Goal: Navigation & Orientation: Find specific page/section

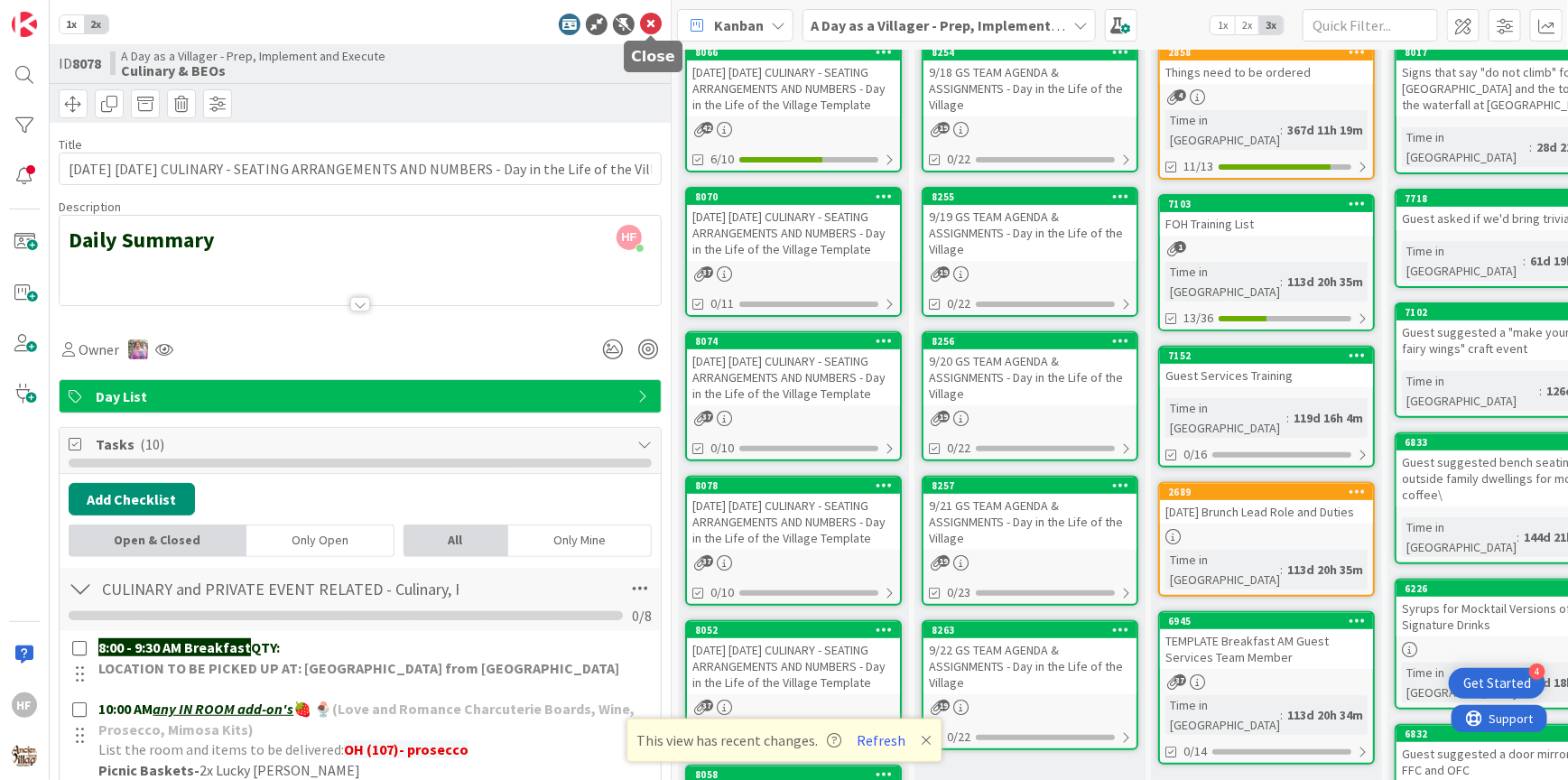
click at [652, 24] on icon at bounding box center [651, 24] width 21 height 21
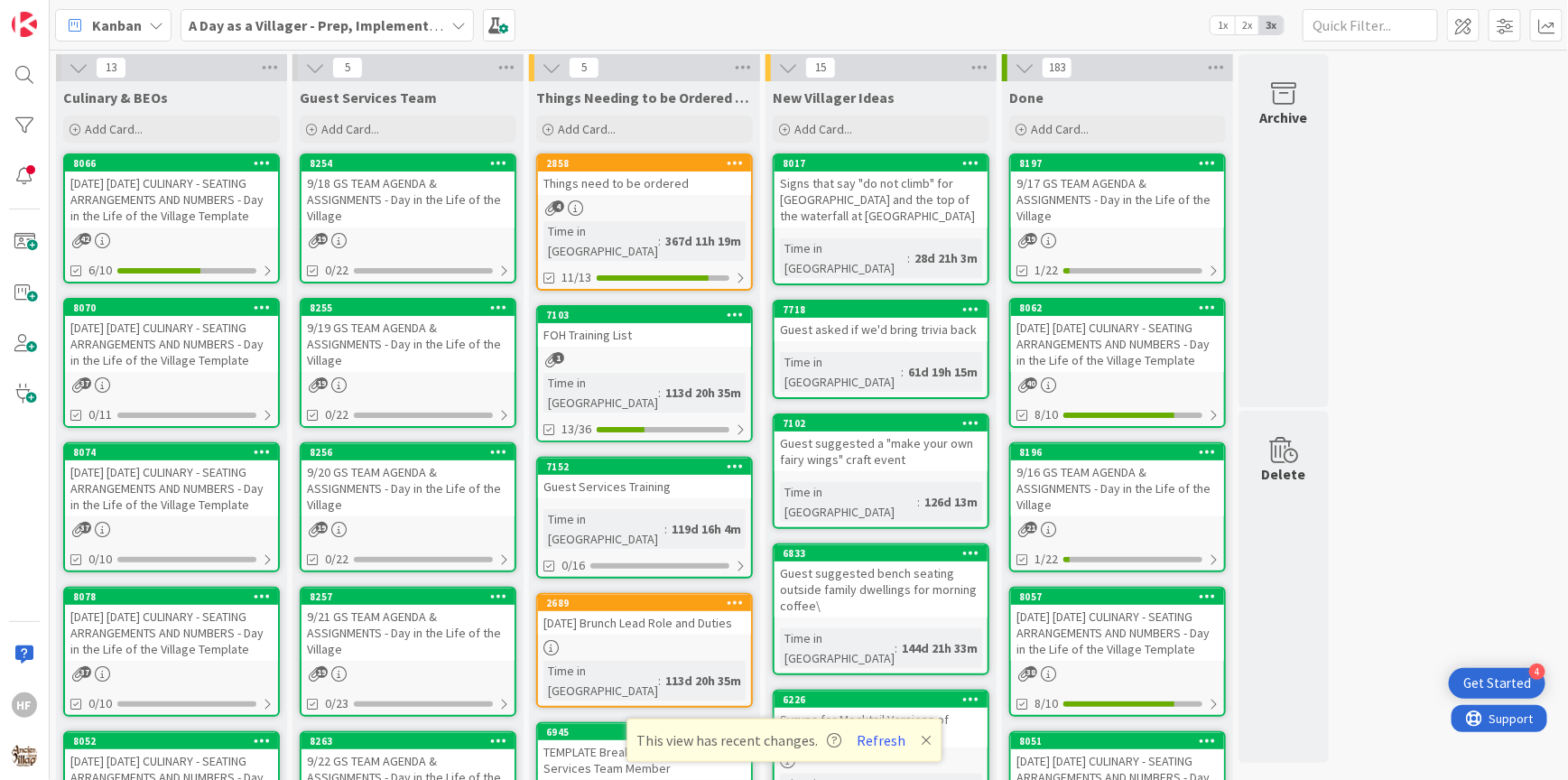
click at [180, 372] on div "[DATE] [DATE] CULINARY - SEATING ARRANGEMENTS AND NUMBERS - Day in the Life of …" at bounding box center [171, 344] width 213 height 56
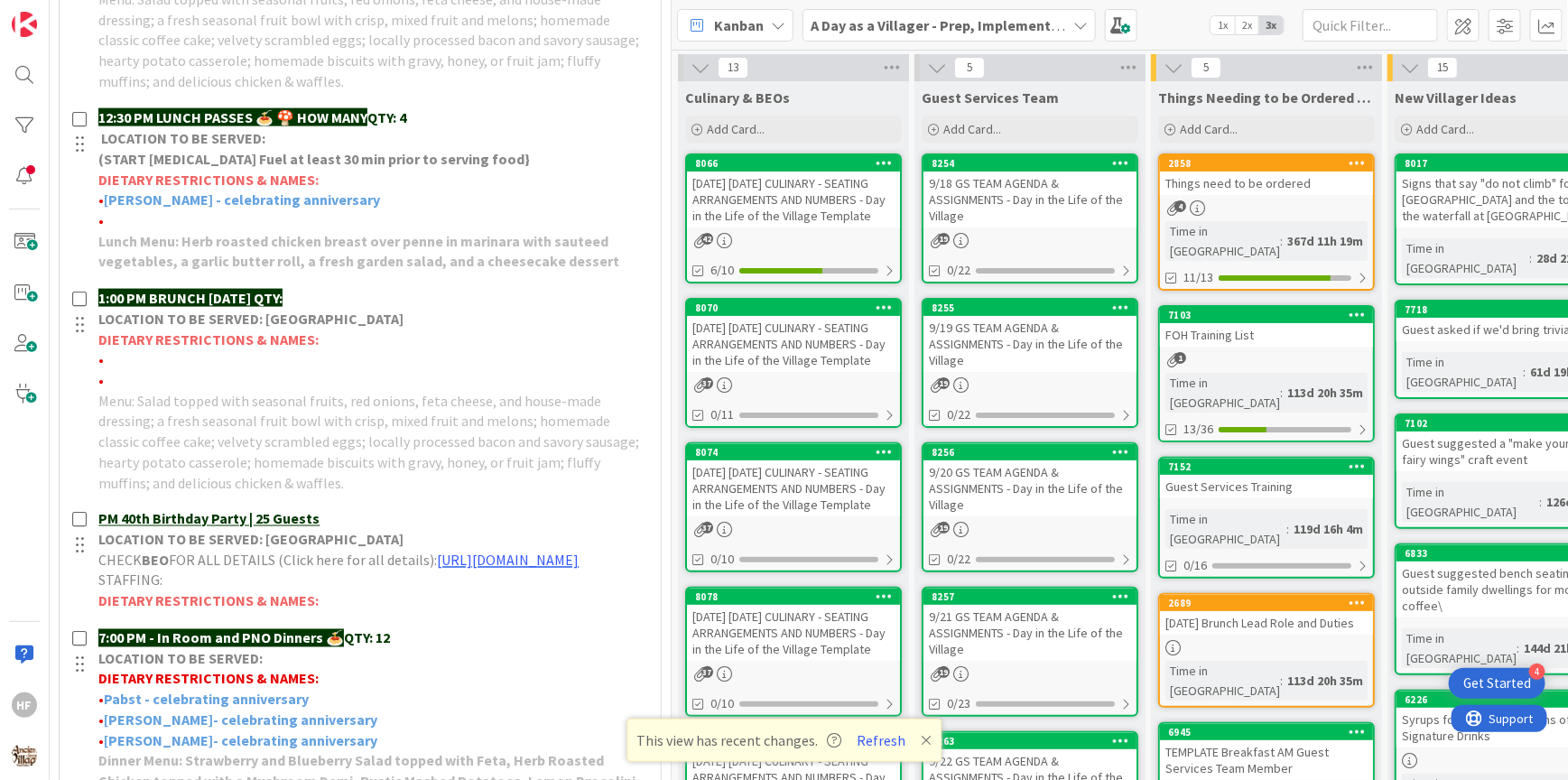
scroll to position [1052, 0]
